Goal: Navigation & Orientation: Find specific page/section

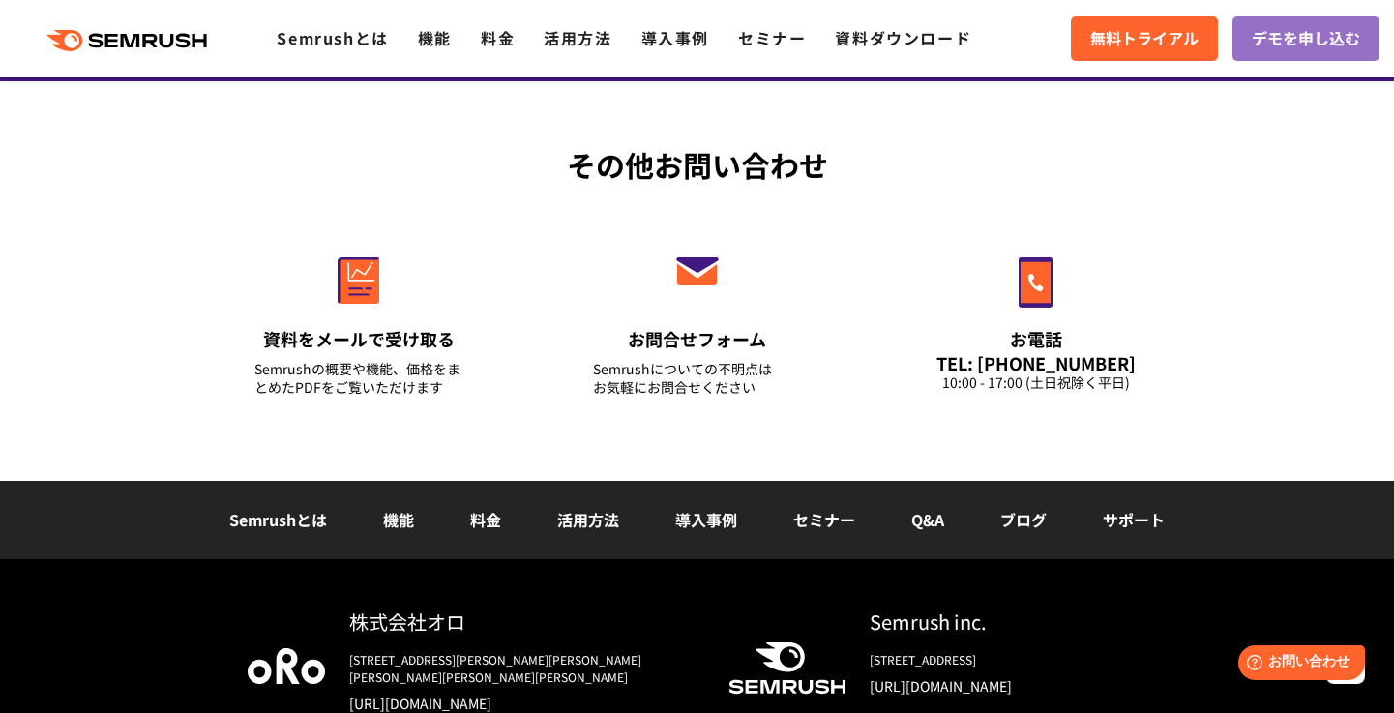
scroll to position [6937, 0]
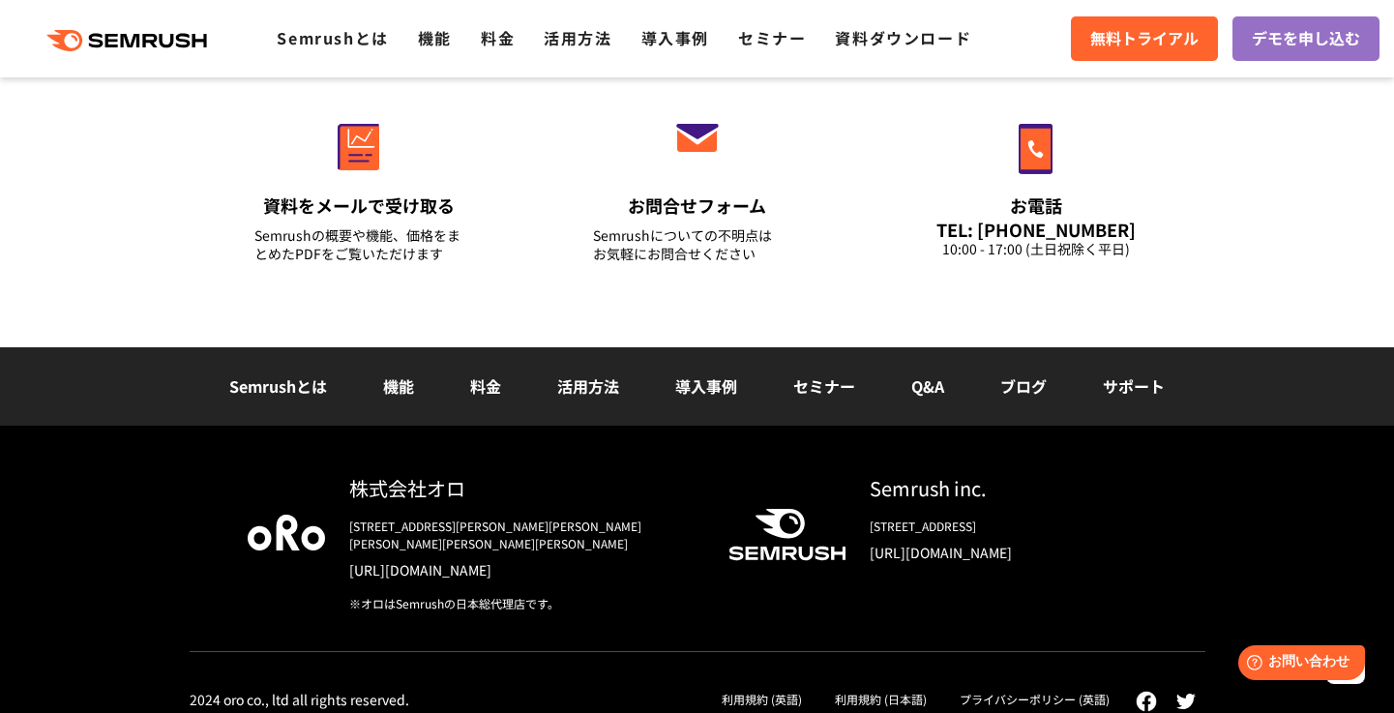
click at [429, 51] on div ".cls {fill: #FF642D;} .cls {fill: #FF642D;} Semrushとは 機能 料金 活用方法 導入事例 セミナー 資料ダウ…" at bounding box center [697, 39] width 1394 height 58
click at [429, 35] on link "機能" at bounding box center [435, 37] width 34 height 23
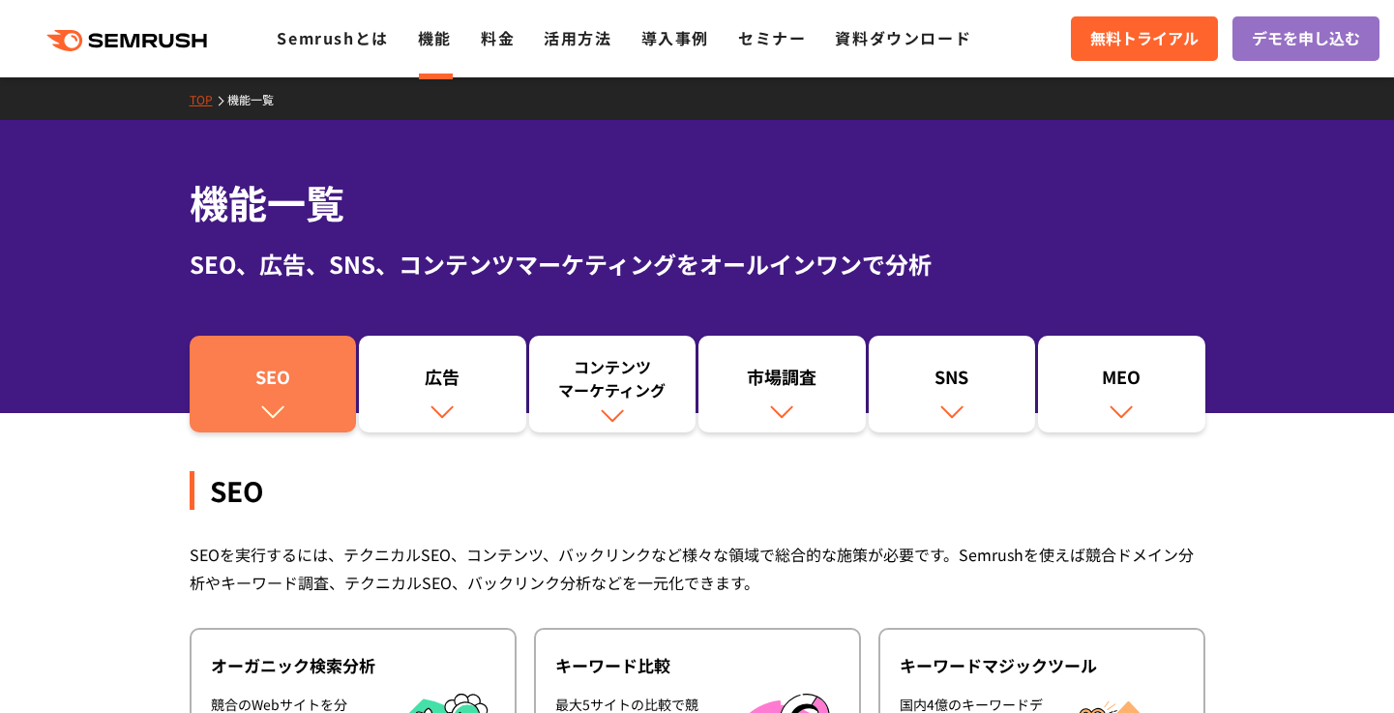
click at [291, 382] on div "SEO" at bounding box center [273, 381] width 148 height 33
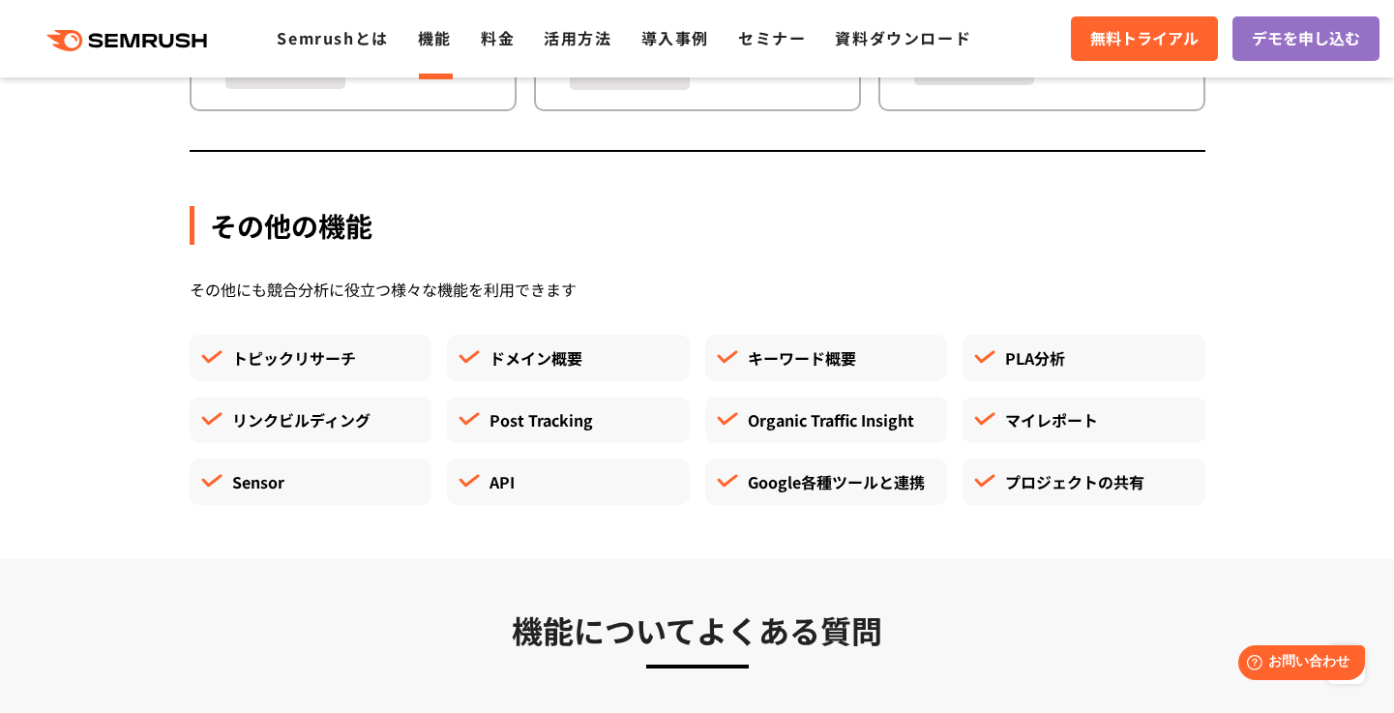
scroll to position [5029, 0]
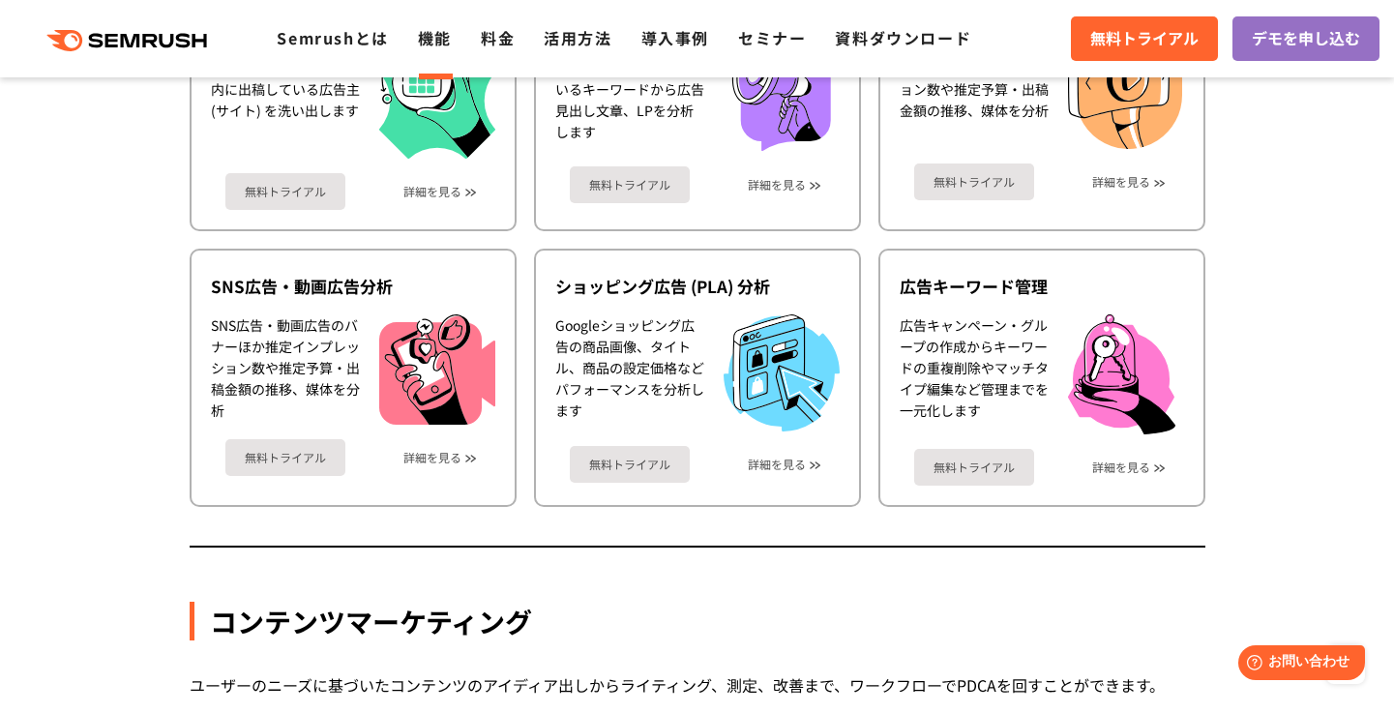
scroll to position [1277, 0]
